Goal: Task Accomplishment & Management: Manage account settings

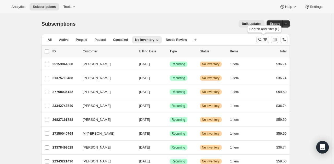
click at [262, 42] on icon "Search and filter results" at bounding box center [260, 39] width 5 height 5
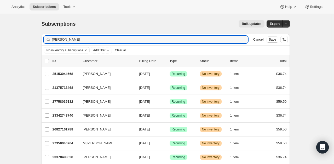
type input "Carlos Rodriguez"
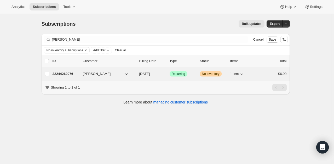
click at [66, 73] on p "22244262076" at bounding box center [66, 73] width 26 height 5
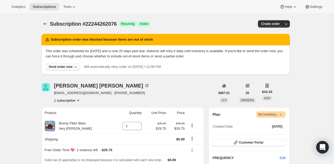
click at [63, 66] on div "Send order now" at bounding box center [61, 67] width 24 height 4
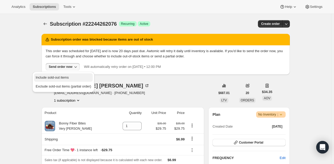
click at [64, 80] on span "Include sold-out items" at bounding box center [63, 77] width 55 height 5
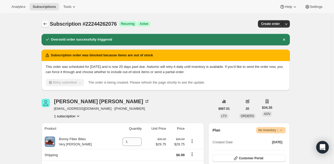
click at [43, 22] on button "Subscriptions" at bounding box center [45, 23] width 7 height 7
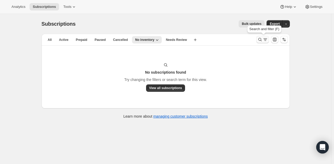
click at [260, 42] on icon "Search and filter results" at bounding box center [260, 39] width 5 height 5
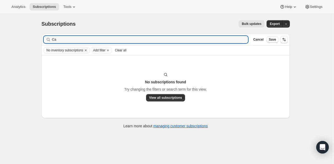
type input "C"
type input "jamye"
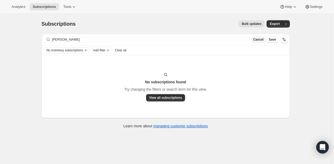
click at [258, 38] on span "Cancel" at bounding box center [259, 39] width 10 height 4
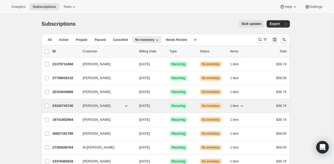
click at [64, 105] on p "23342743740" at bounding box center [66, 105] width 26 height 5
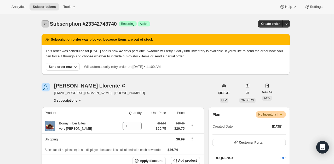
click at [47, 24] on icon "Subscriptions" at bounding box center [45, 23] width 5 height 5
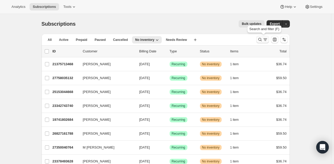
click at [262, 38] on icon "Search and filter results" at bounding box center [260, 39] width 5 height 5
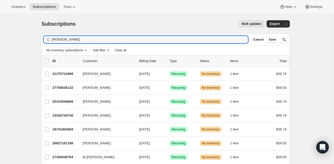
type input "jayme"
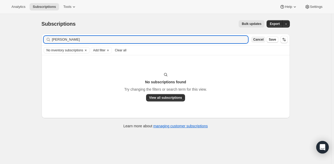
click at [259, 40] on span "Cancel" at bounding box center [259, 39] width 10 height 4
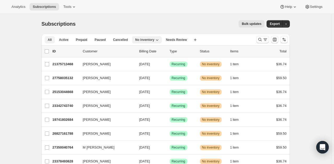
click at [50, 38] on span "All" at bounding box center [50, 40] width 4 height 4
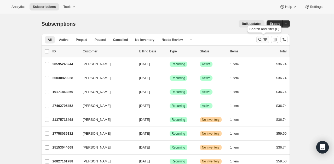
click at [262, 40] on icon "Search and filter results" at bounding box center [260, 39] width 5 height 5
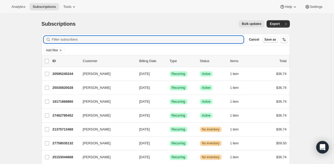
type input "a"
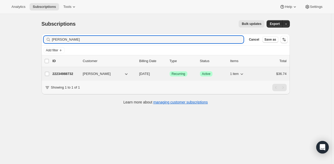
type input "jayme"
click at [71, 72] on p "22234988732" at bounding box center [66, 73] width 26 height 5
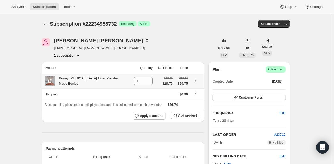
click at [193, 83] on icon "Product actions" at bounding box center [195, 80] width 5 height 5
click at [195, 88] on span "Swap variant" at bounding box center [196, 90] width 20 height 4
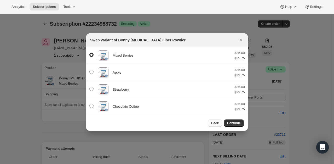
click at [216, 124] on span "Back" at bounding box center [215, 123] width 8 height 4
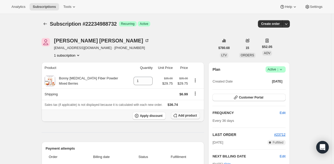
click at [190, 117] on span "Add product" at bounding box center [187, 115] width 19 height 4
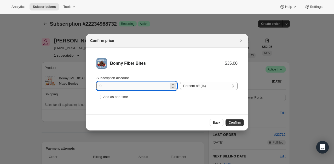
click at [152, 86] on input "0" at bounding box center [133, 86] width 73 height 8
type input "015"
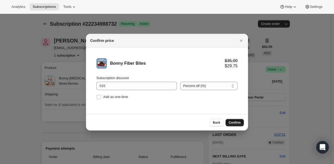
click at [231, 124] on span "Confirm" at bounding box center [235, 122] width 12 height 4
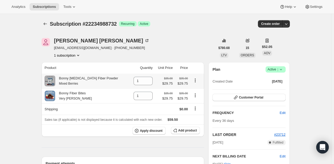
click at [195, 82] on icon "Product actions" at bounding box center [195, 80] width 5 height 5
click at [195, 80] on icon "Product actions" at bounding box center [195, 80] width 5 height 5
drag, startPoint x: 141, startPoint y: 81, endPoint x: 112, endPoint y: 80, distance: 28.8
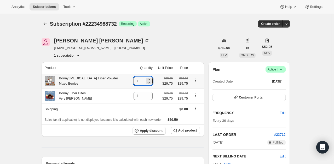
click at [112, 80] on tr "Bonny Prebiotic Fiber Powder Mixed Berries 1 $35.00 $29.75 $35.00 $29.75" at bounding box center [123, 81] width 163 height 15
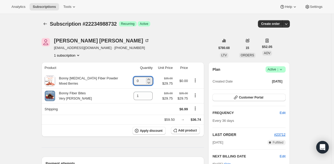
type input "0"
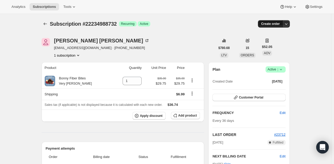
click at [271, 22] on span "Create order" at bounding box center [270, 24] width 19 height 4
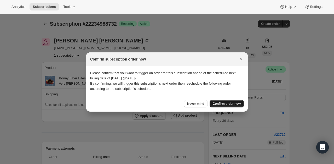
click at [233, 102] on span "Confirm order now" at bounding box center [227, 104] width 28 height 4
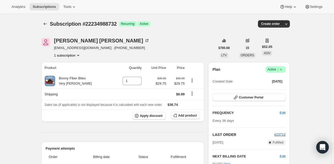
scroll to position [128, 0]
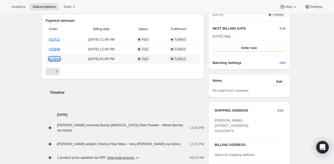
click at [55, 58] on link "#21941" at bounding box center [54, 59] width 11 height 4
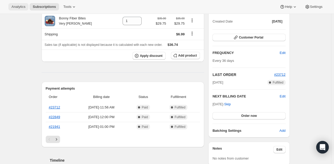
click at [15, 9] on span "Analytics" at bounding box center [19, 7] width 14 height 4
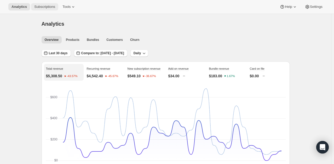
click at [38, 10] on button "Subscriptions" at bounding box center [44, 6] width 27 height 7
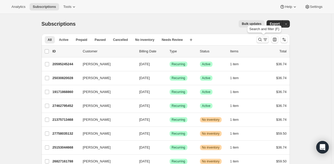
click at [259, 40] on icon "Search and filter results" at bounding box center [260, 39] width 5 height 5
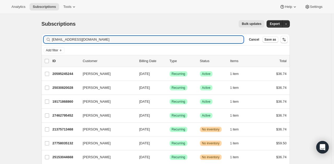
type input "ffwess@me.com"
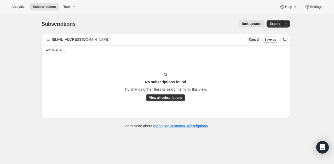
click at [257, 40] on span "Cancel" at bounding box center [254, 39] width 10 height 4
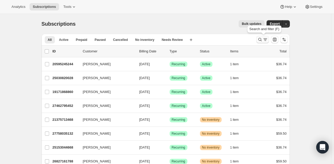
click at [261, 40] on icon "Search and filter results" at bounding box center [260, 39] width 5 height 5
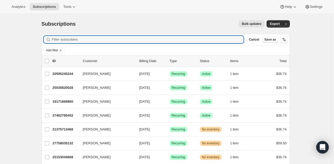
paste input "[PERSON_NAME]"
type input "[PERSON_NAME]"
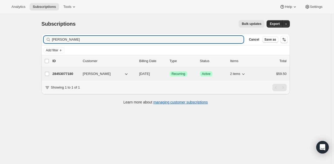
click at [68, 74] on p "28453077180" at bounding box center [66, 73] width 26 height 5
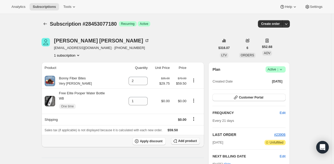
click at [191, 139] on span "Add product" at bounding box center [187, 141] width 19 height 4
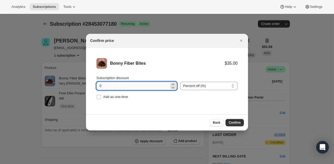
click at [139, 85] on input "0" at bounding box center [133, 86] width 73 height 8
type input "15"
click at [236, 122] on span "Confirm" at bounding box center [235, 122] width 12 height 4
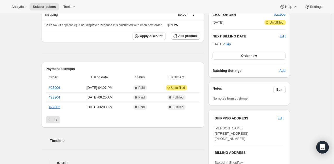
scroll to position [122, 0]
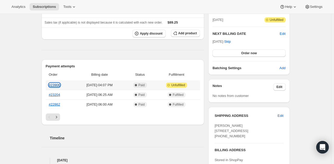
click at [56, 85] on link "#23906" at bounding box center [54, 85] width 11 height 4
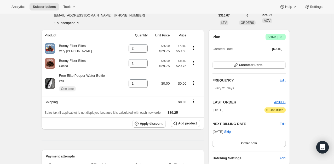
scroll to position [26, 0]
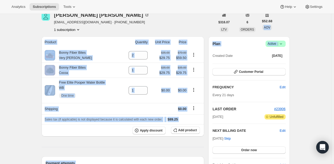
drag, startPoint x: 333, startPoint y: 37, endPoint x: 337, endPoint y: 30, distance: 8.5
click at [334, 30] on html "Analytics Subscriptions Tools Help Settings Skip to content Subscription #28453…" at bounding box center [167, 56] width 334 height 164
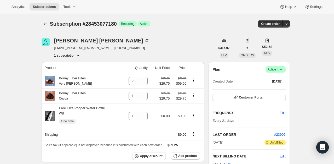
click at [47, 20] on button "Subscriptions" at bounding box center [45, 23] width 7 height 7
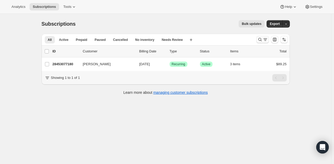
click at [262, 39] on icon "Search and filter results" at bounding box center [260, 39] width 5 height 5
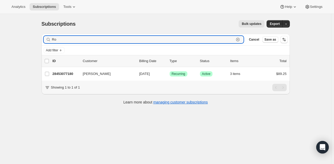
type input "R"
paste input "[EMAIL_ADDRESS][DOMAIN_NAME]"
type input "[EMAIL_ADDRESS][DOMAIN_NAME]"
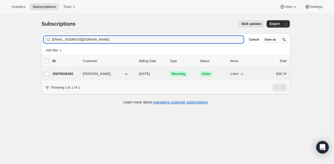
click at [65, 70] on div "25878626492 [PERSON_NAME] [DATE] Success Recurring Success Active 1 item $36.74" at bounding box center [170, 73] width 234 height 7
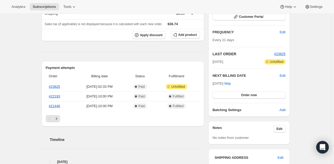
scroll to position [80, 0]
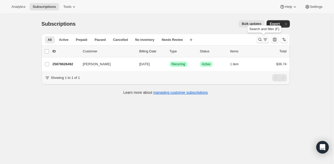
click at [258, 40] on button "Search and filter results" at bounding box center [263, 39] width 13 height 7
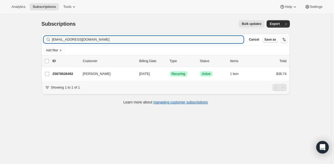
drag, startPoint x: 145, startPoint y: 42, endPoint x: 18, endPoint y: 40, distance: 126.9
click at [18, 40] on div "Subscriptions. This page is ready Subscriptions Bulk updates More actions Bulk …" at bounding box center [166, 96] width 332 height 164
type input "[PERSON_NAME]"
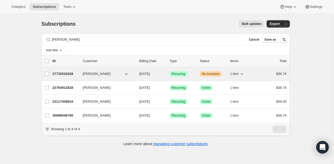
click at [59, 75] on p "27732541628" at bounding box center [66, 73] width 26 height 5
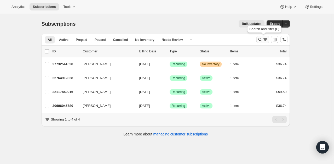
click at [261, 38] on icon "Search and filter results" at bounding box center [260, 39] width 5 height 5
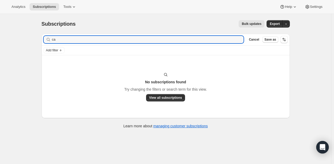
type input "c"
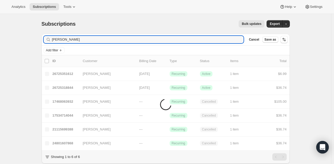
type input "david"
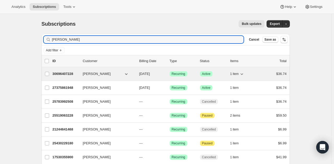
click at [60, 76] on p "30696407228" at bounding box center [66, 73] width 26 height 5
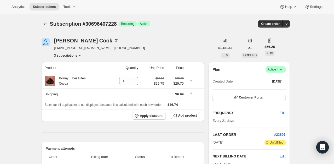
click at [70, 55] on button "3 subscriptions" at bounding box center [68, 55] width 29 height 5
click at [158, 44] on div "David Cook cooker10@comcast.net · +18318185769 3 subscriptions" at bounding box center [129, 48] width 174 height 20
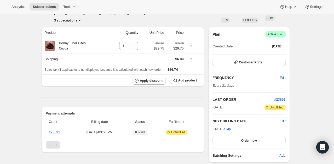
scroll to position [25, 0]
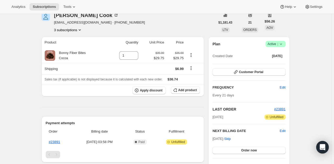
click at [69, 31] on button "3 subscriptions" at bounding box center [68, 29] width 29 height 5
click at [113, 31] on div "3 subscriptions" at bounding box center [99, 29] width 91 height 5
click at [246, 76] on div "Plan Success Active | Created Date Sep 10, 2025 Customer Portal FREQUENCY Edit …" at bounding box center [249, 104] width 73 height 127
click at [244, 73] on span "Customer Portal" at bounding box center [251, 72] width 24 height 4
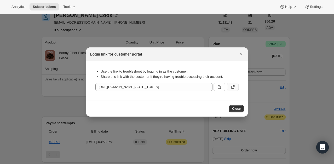
click at [237, 89] on button ":r5e:" at bounding box center [233, 87] width 12 height 8
click at [235, 108] on span "Close" at bounding box center [236, 108] width 9 height 4
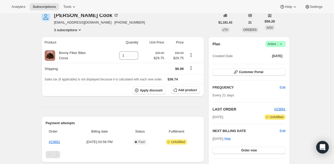
click at [64, 31] on button "3 subscriptions" at bounding box center [68, 29] width 29 height 5
click at [66, 48] on span "27375861948" at bounding box center [62, 48] width 21 height 4
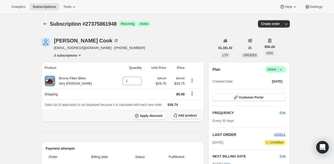
click at [188, 115] on span "Add product" at bounding box center [187, 115] width 19 height 4
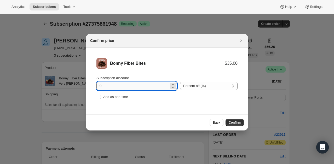
click at [144, 88] on input "0" at bounding box center [133, 86] width 73 height 8
type input "15"
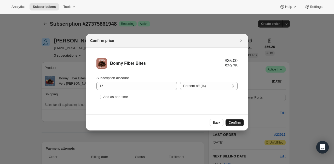
click at [236, 121] on span "Confirm" at bounding box center [235, 122] width 12 height 4
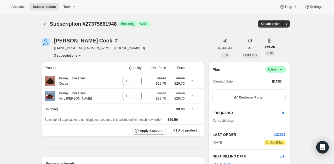
click at [64, 57] on button "3 subscriptions" at bounding box center [68, 55] width 29 height 5
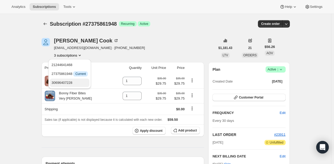
click at [65, 81] on span "30696407228" at bounding box center [62, 83] width 21 height 4
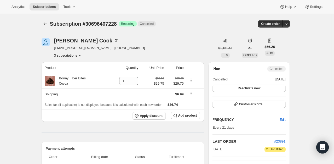
click at [65, 57] on button "3 subscriptions" at bounding box center [68, 55] width 29 height 5
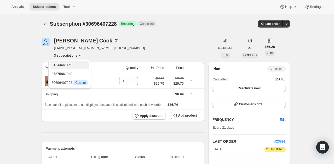
click at [68, 64] on span "21244641468" at bounding box center [62, 65] width 21 height 4
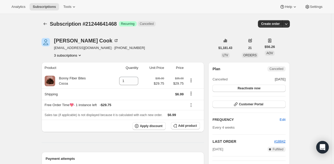
click at [74, 54] on button "3 subscriptions" at bounding box center [68, 55] width 29 height 5
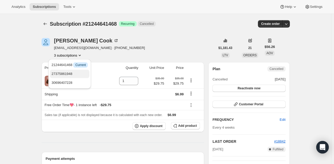
click at [69, 73] on span "27375861948" at bounding box center [62, 74] width 21 height 4
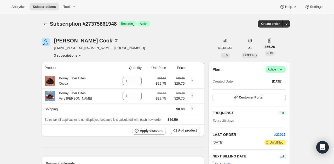
click at [69, 55] on button "3 subscriptions" at bounding box center [68, 55] width 29 height 5
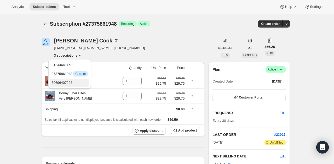
click at [71, 83] on span "30696407228" at bounding box center [62, 83] width 21 height 4
